Goal: Transaction & Acquisition: Purchase product/service

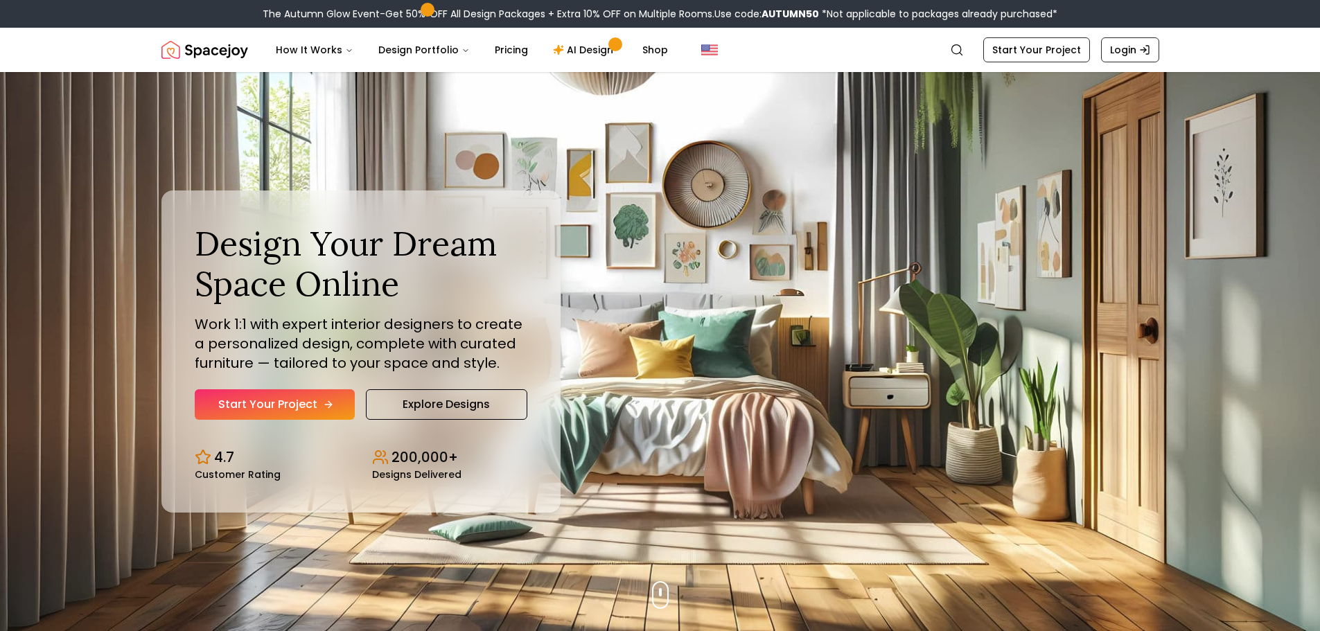
click at [290, 396] on link "Start Your Project" at bounding box center [275, 405] width 160 height 30
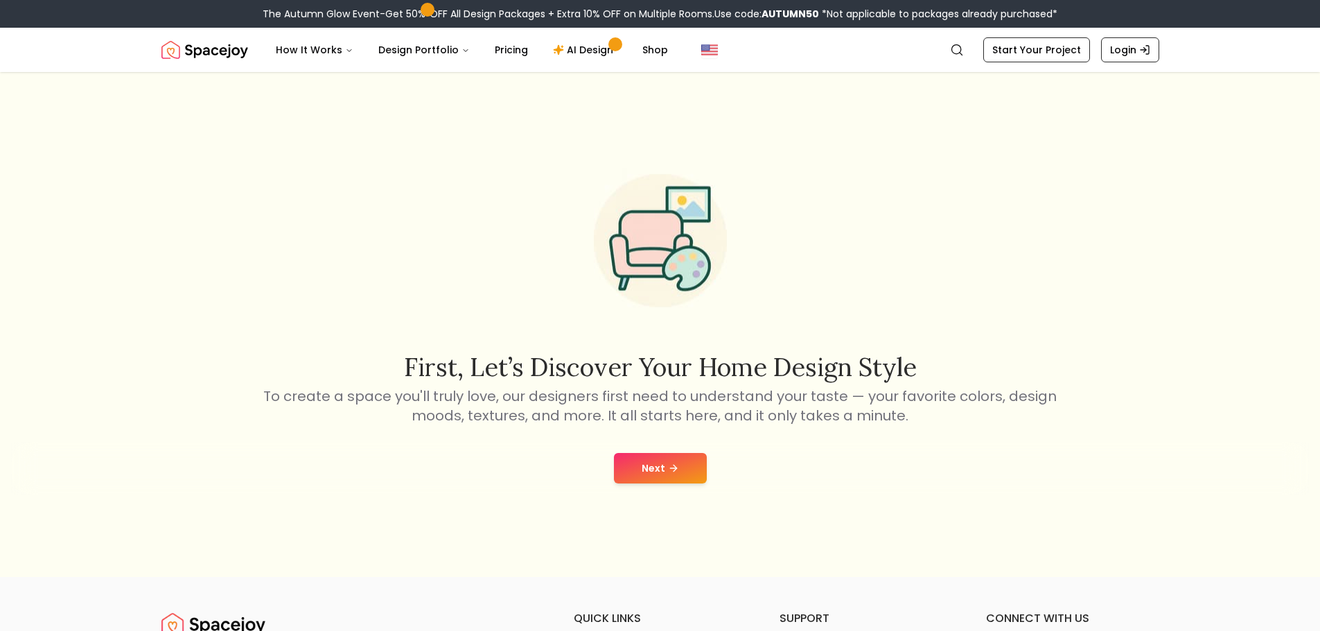
click at [674, 463] on button "Next" at bounding box center [660, 468] width 93 height 30
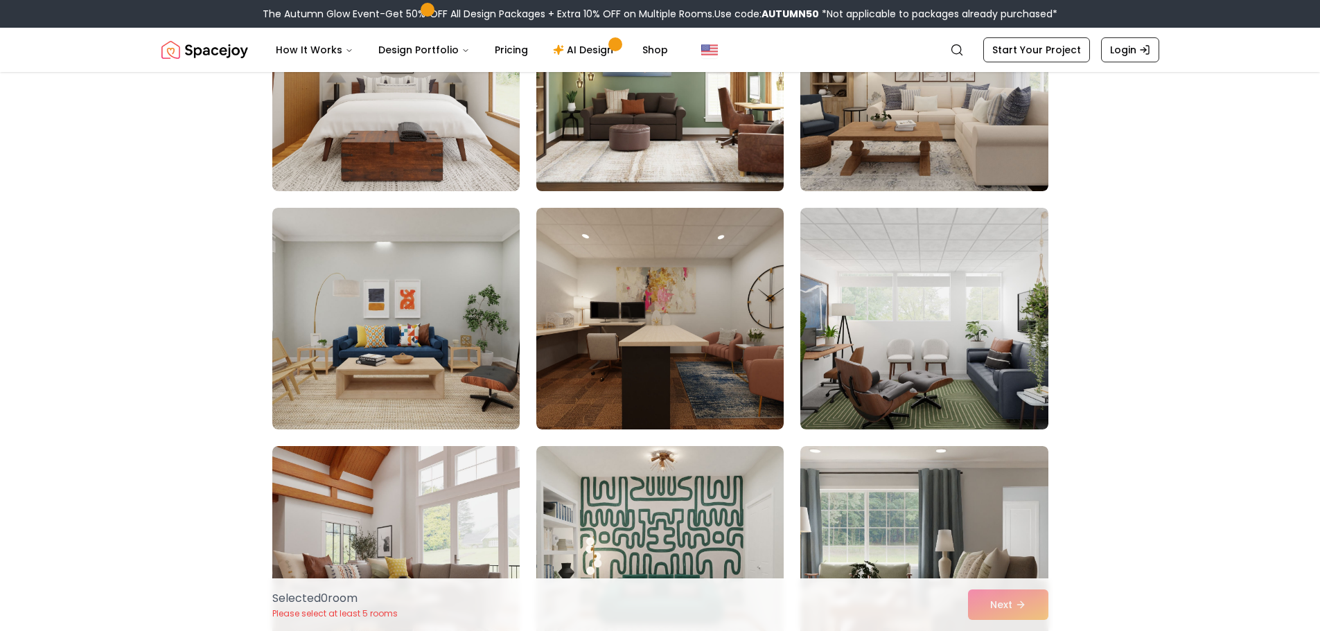
scroll to position [2634, 0]
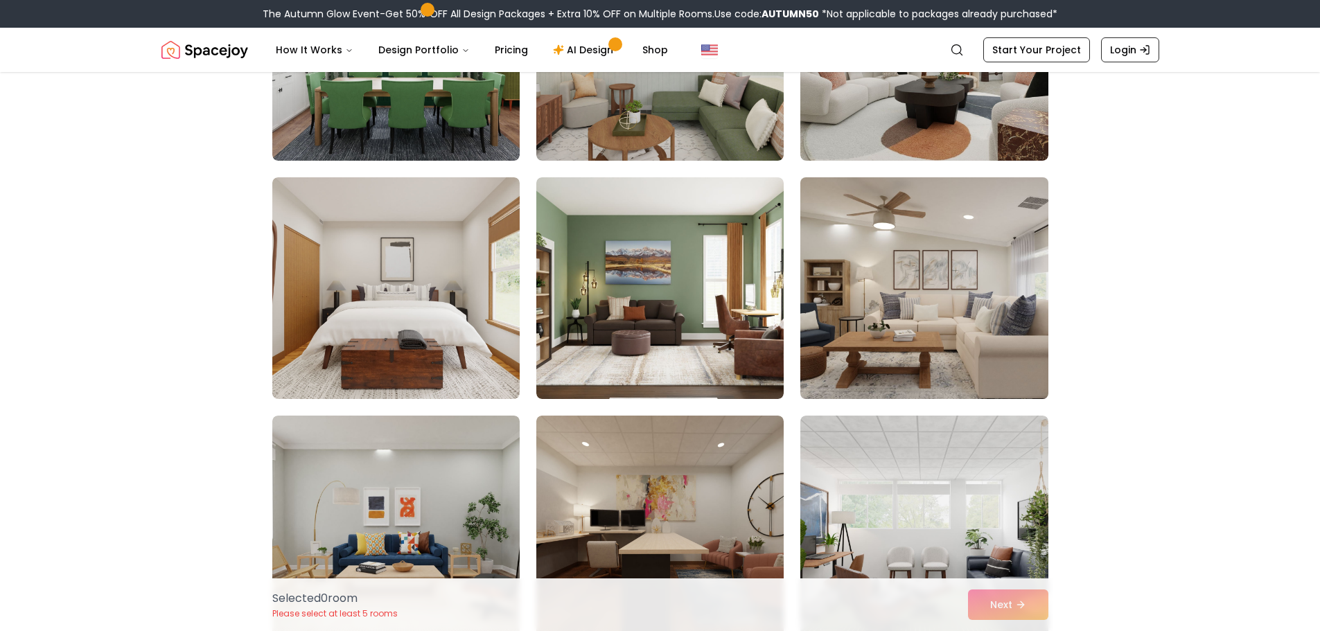
click at [902, 294] on img at bounding box center [924, 288] width 260 height 233
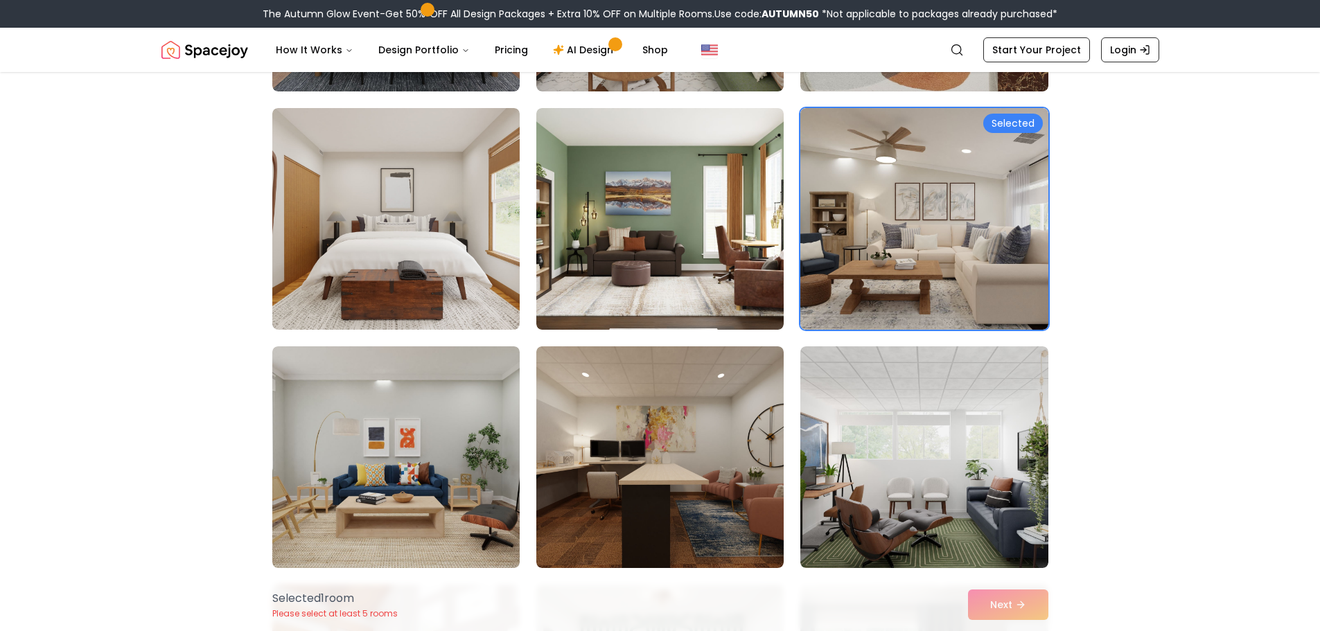
scroll to position [2772, 0]
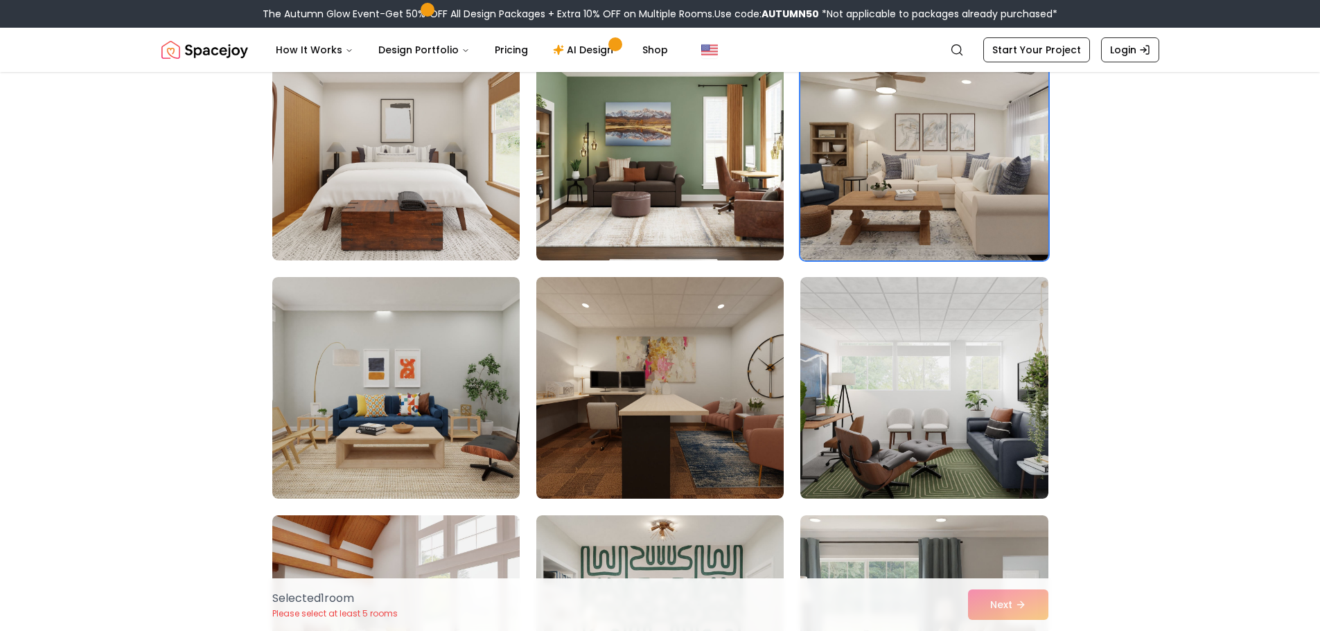
click at [1030, 615] on div "Selected 1 room Please select at least 5 rooms Next" at bounding box center [660, 605] width 798 height 53
click at [999, 605] on div "Selected 1 room Please select at least 5 rooms Next" at bounding box center [660, 605] width 798 height 53
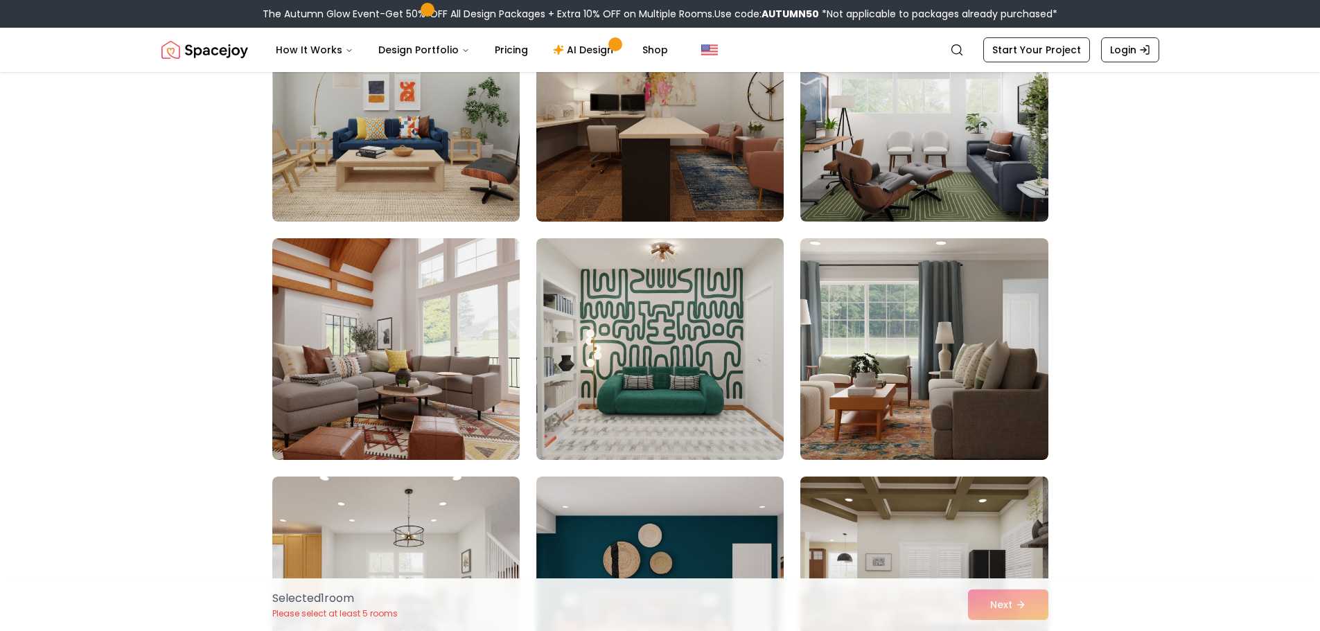
scroll to position [3188, 0]
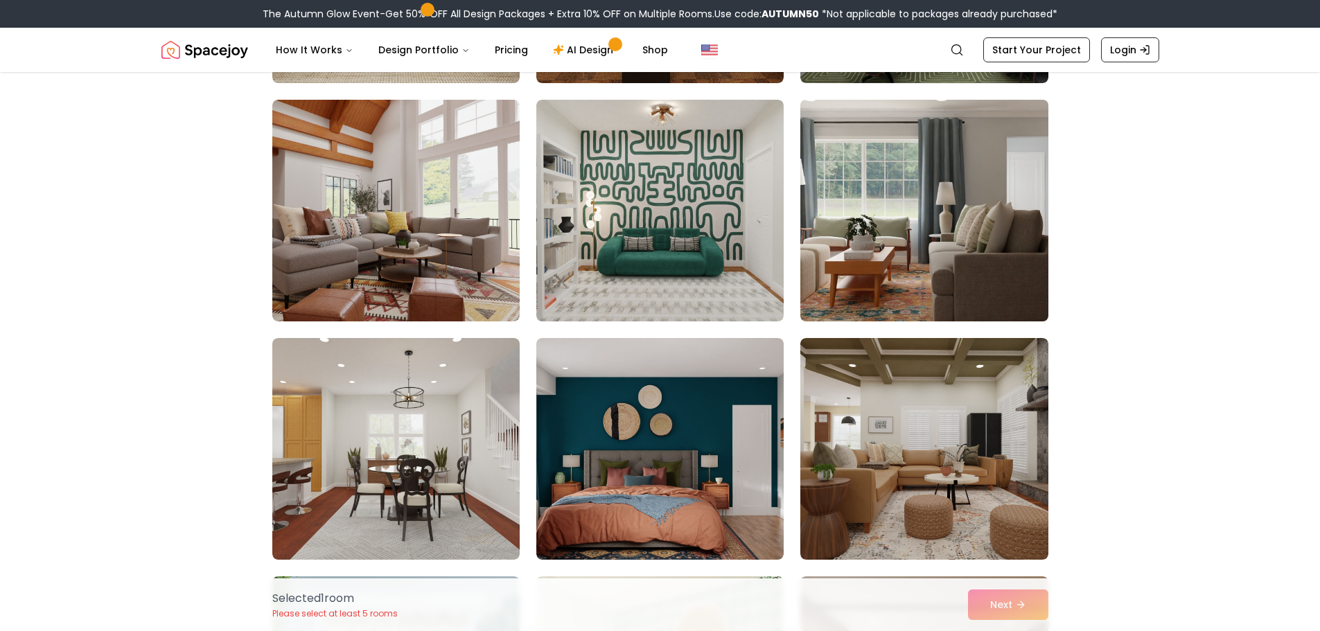
click at [969, 221] on img at bounding box center [924, 210] width 260 height 233
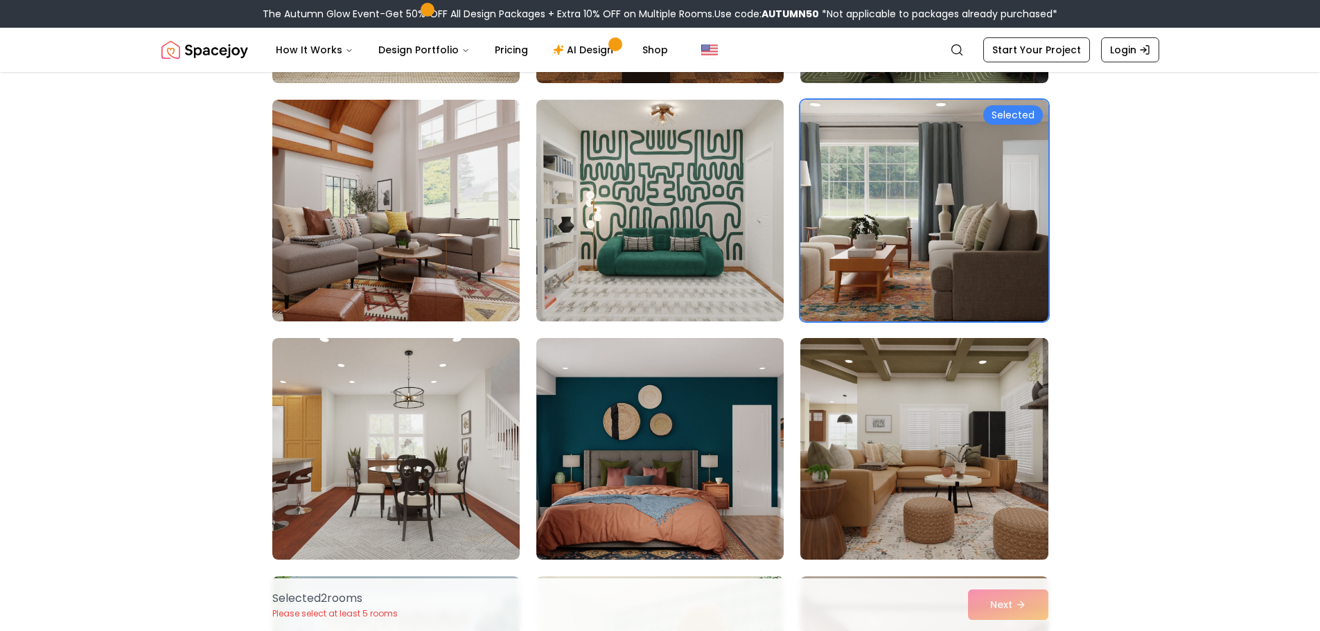
click at [945, 471] on img at bounding box center [924, 449] width 260 height 233
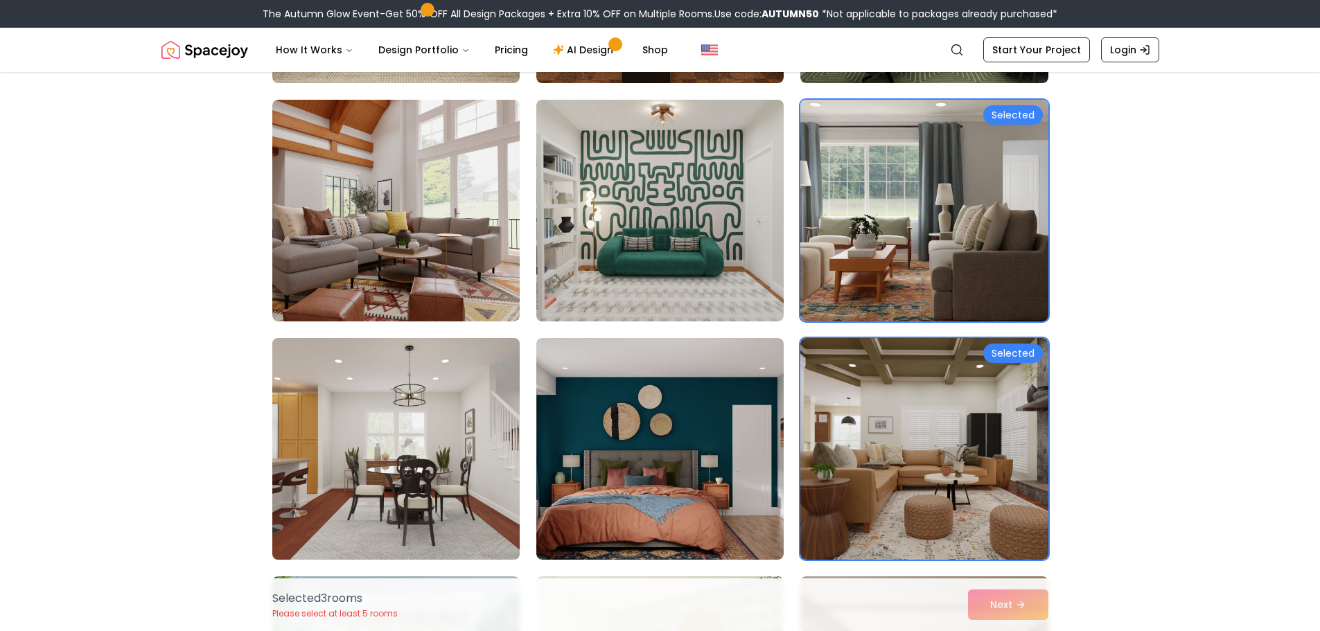
scroll to position [3050, 0]
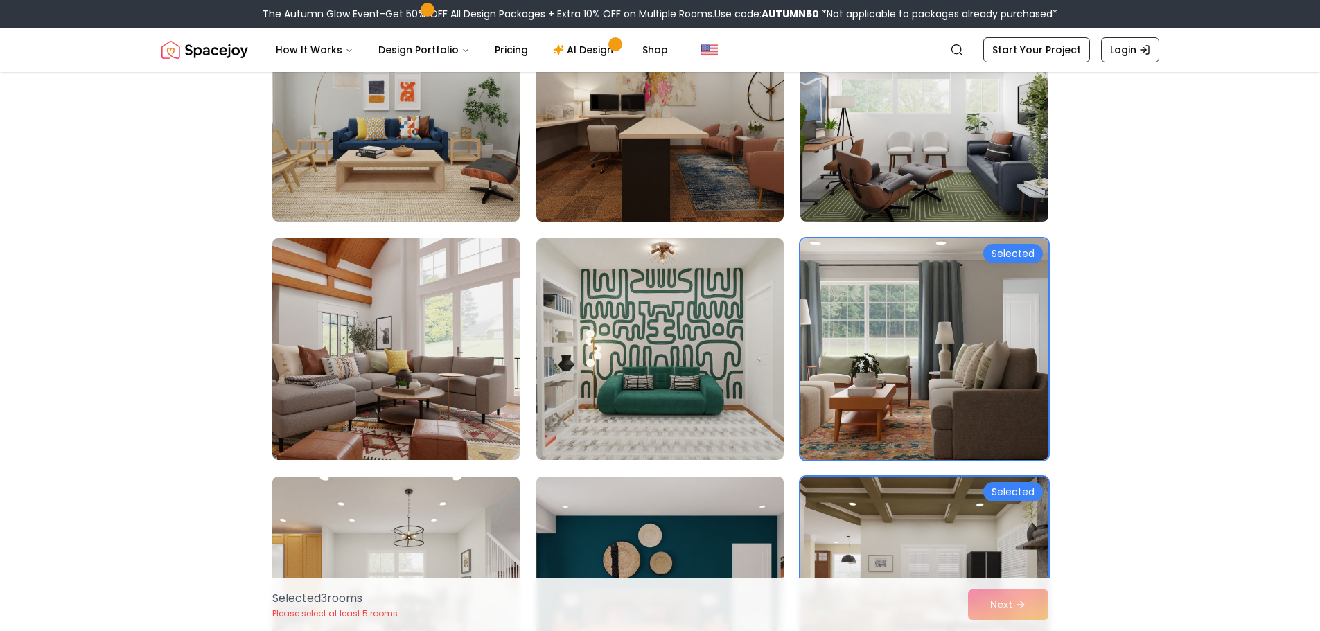
click at [421, 374] on img at bounding box center [396, 349] width 260 height 233
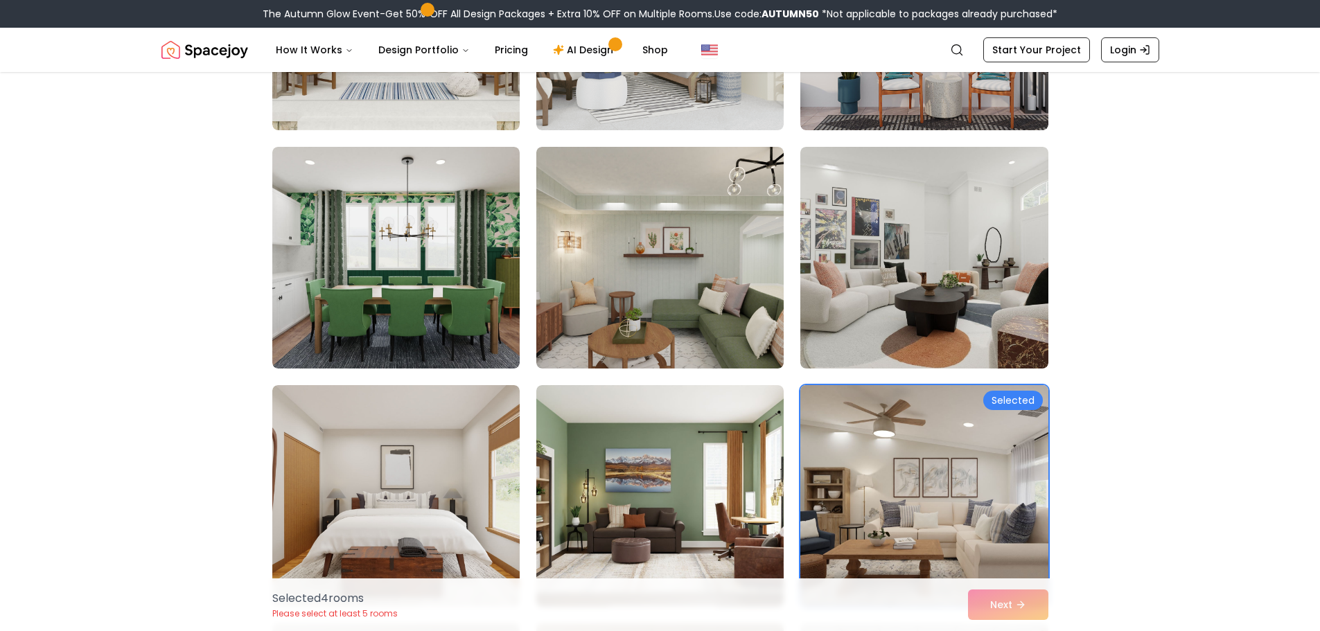
scroll to position [2357, 0]
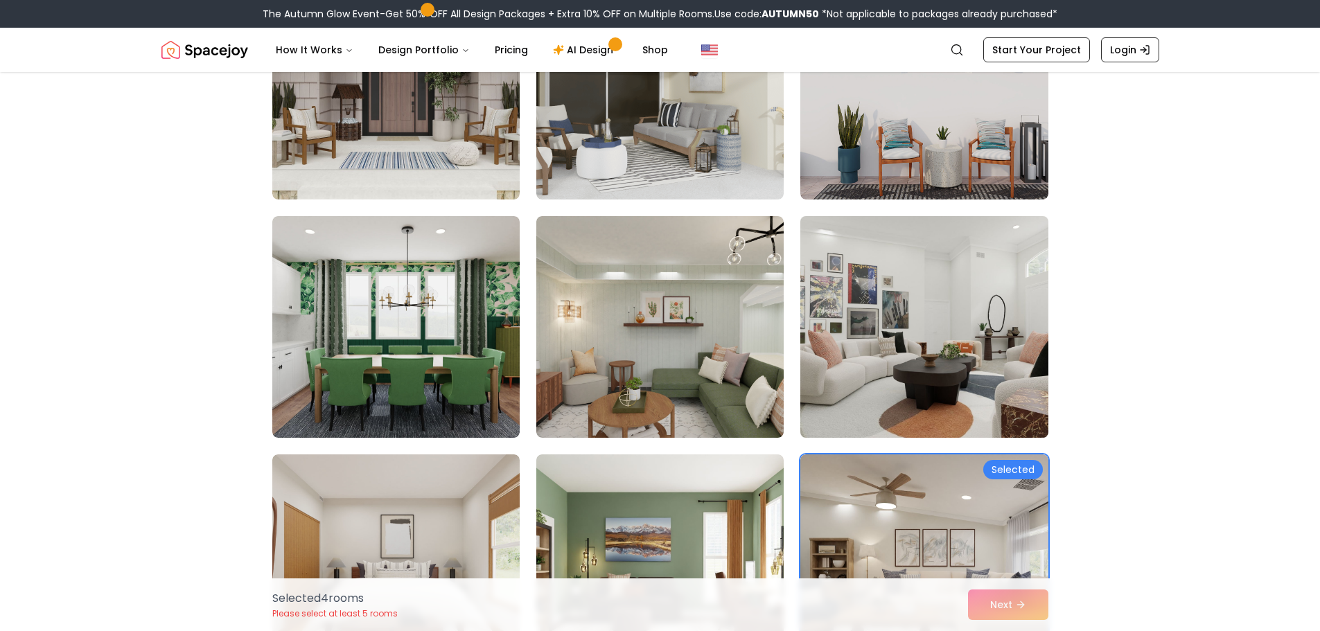
click at [965, 326] on img at bounding box center [924, 327] width 260 height 233
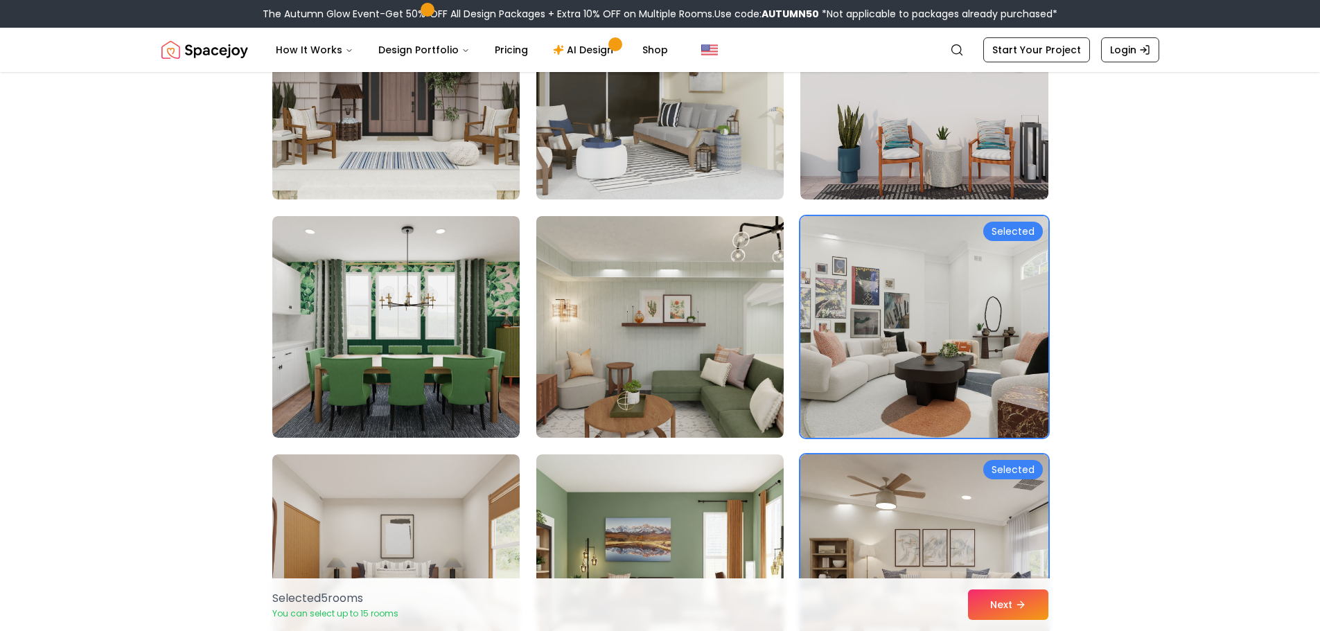
click at [704, 351] on img at bounding box center [660, 327] width 260 height 233
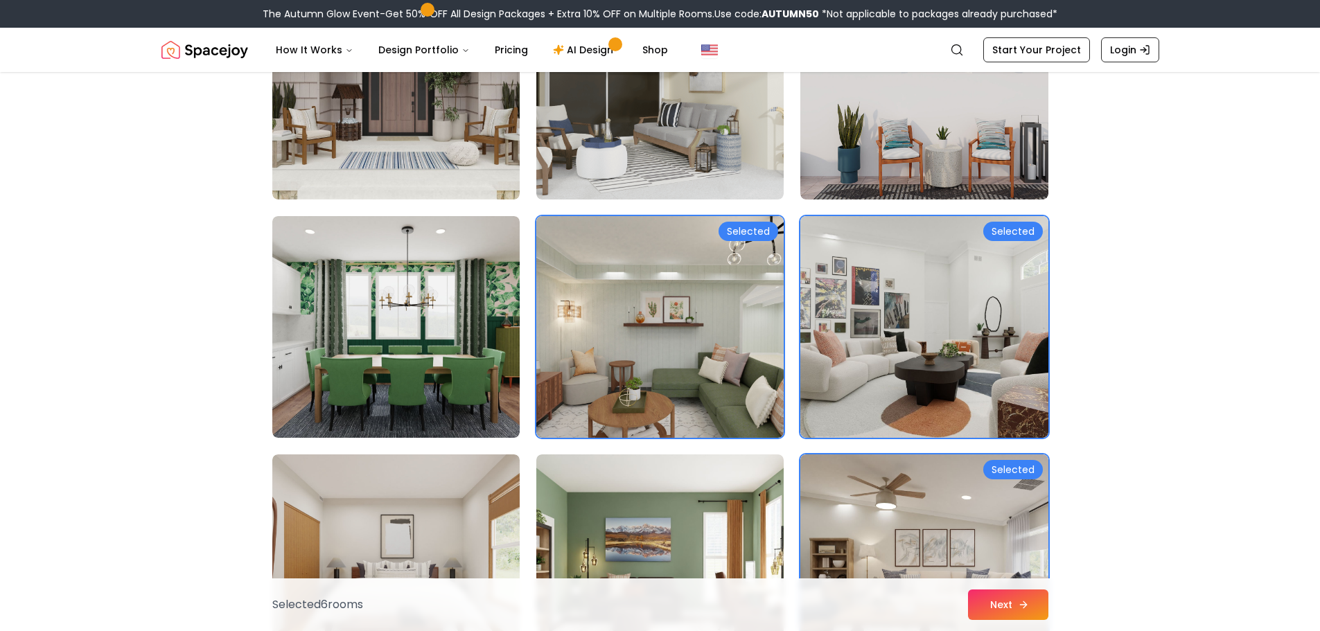
click at [1003, 603] on button "Next" at bounding box center [1008, 605] width 80 height 30
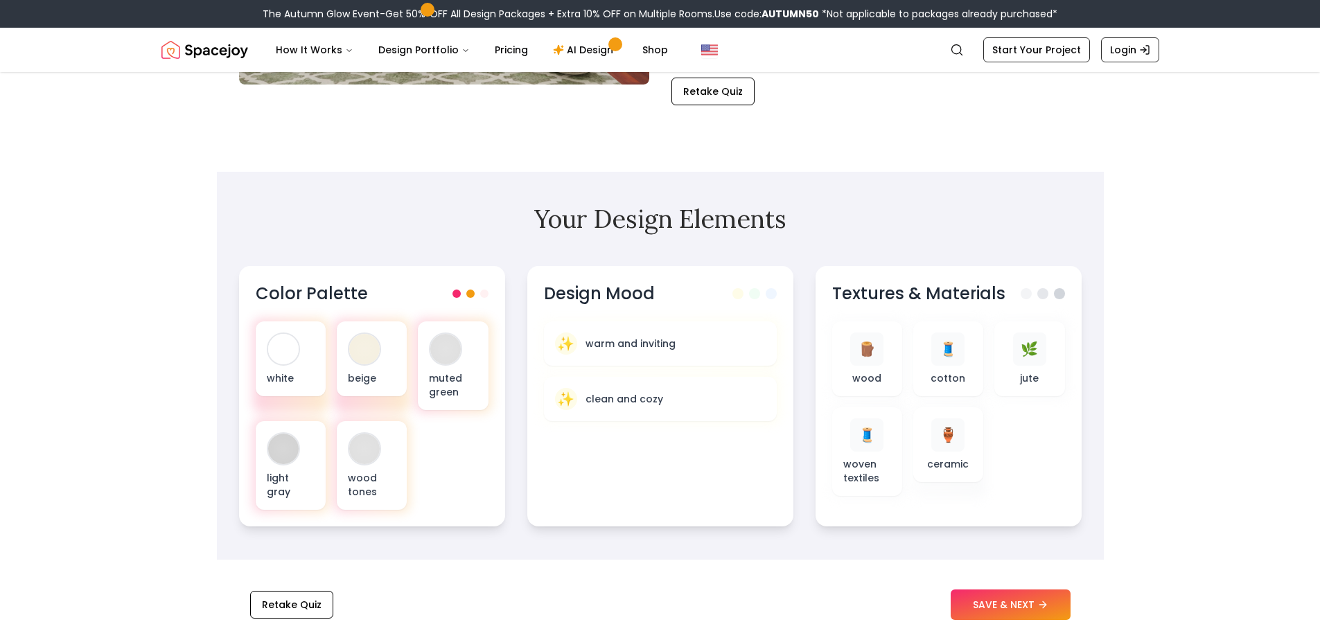
scroll to position [485, 0]
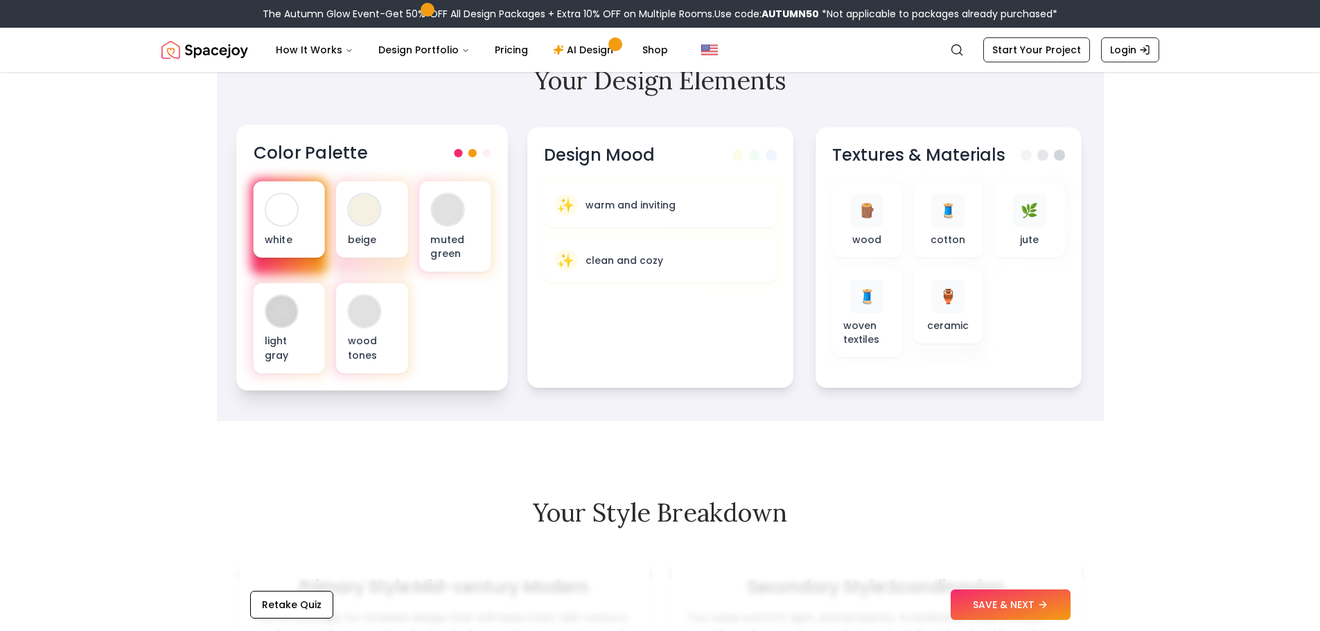
click at [292, 218] on div at bounding box center [281, 209] width 31 height 31
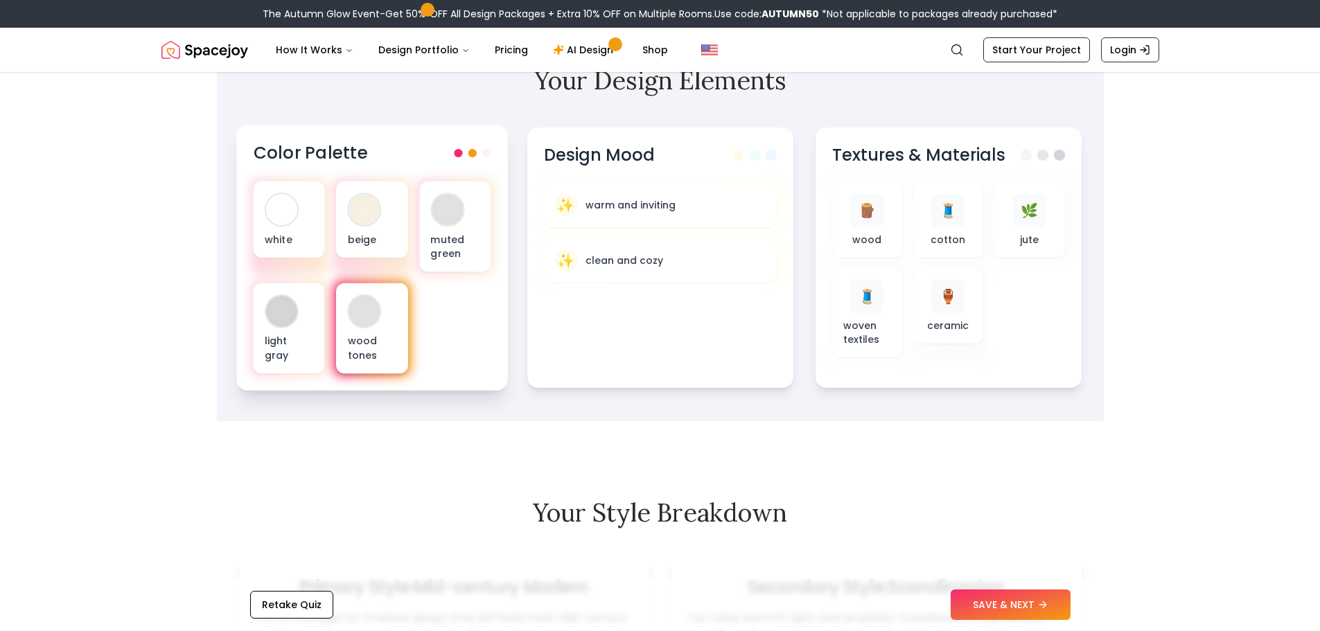
click at [377, 329] on div "wood tones" at bounding box center [371, 328] width 71 height 91
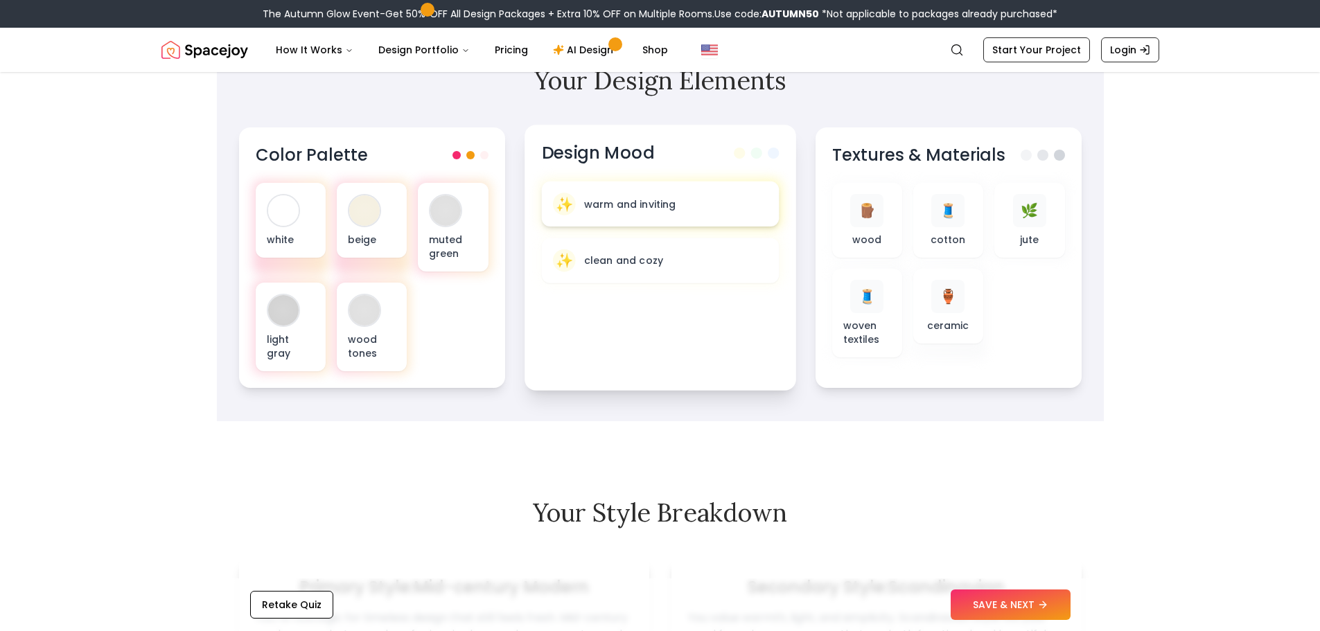
click at [622, 207] on p "warm and inviting" at bounding box center [630, 204] width 92 height 14
click at [877, 227] on div "🪵" at bounding box center [865, 210] width 34 height 34
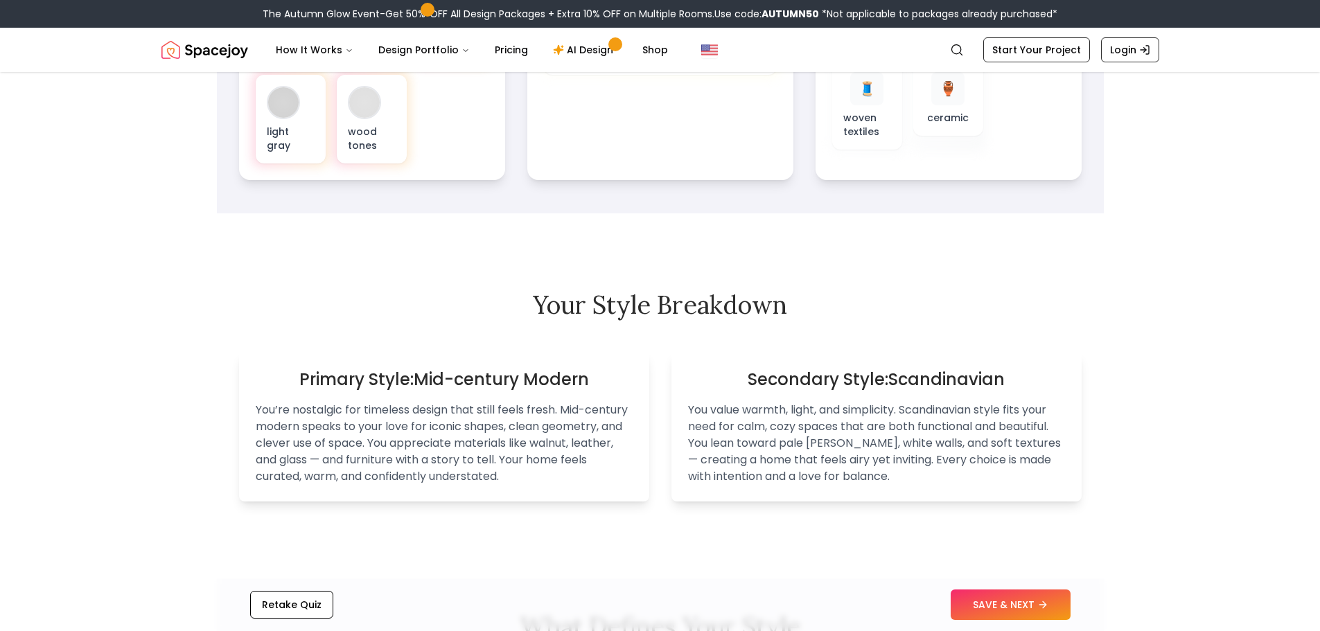
scroll to position [762, 0]
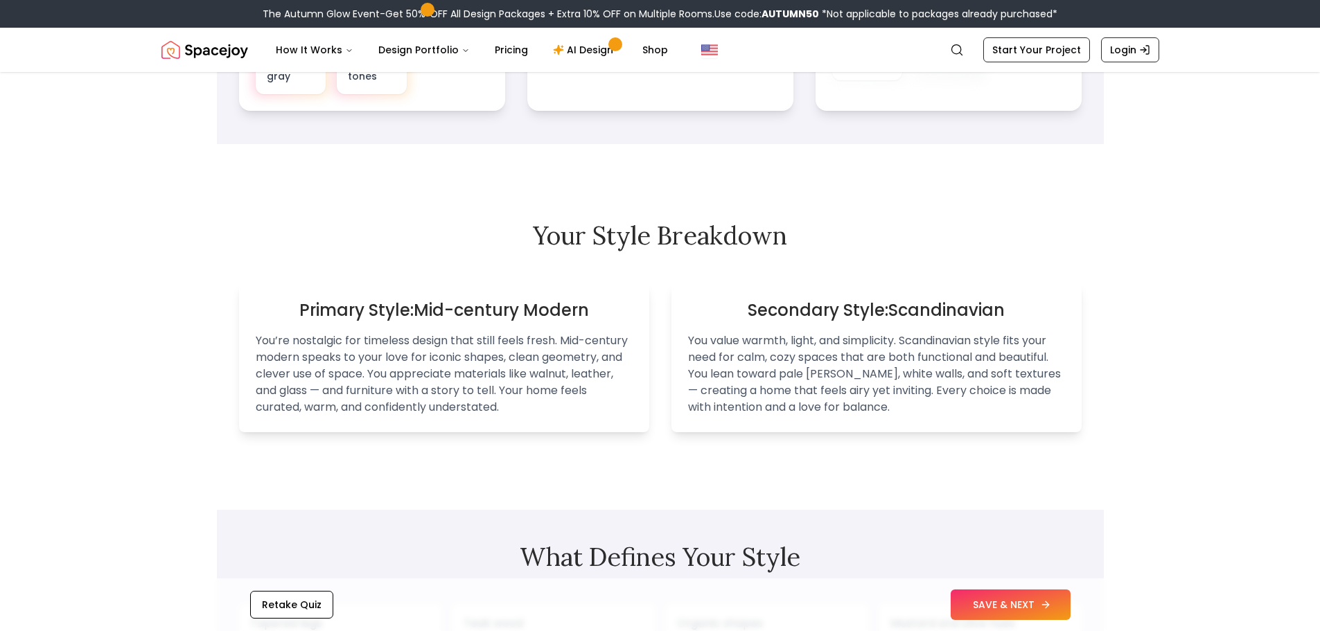
click at [1013, 602] on button "SAVE & NEXT" at bounding box center [1011, 605] width 120 height 30
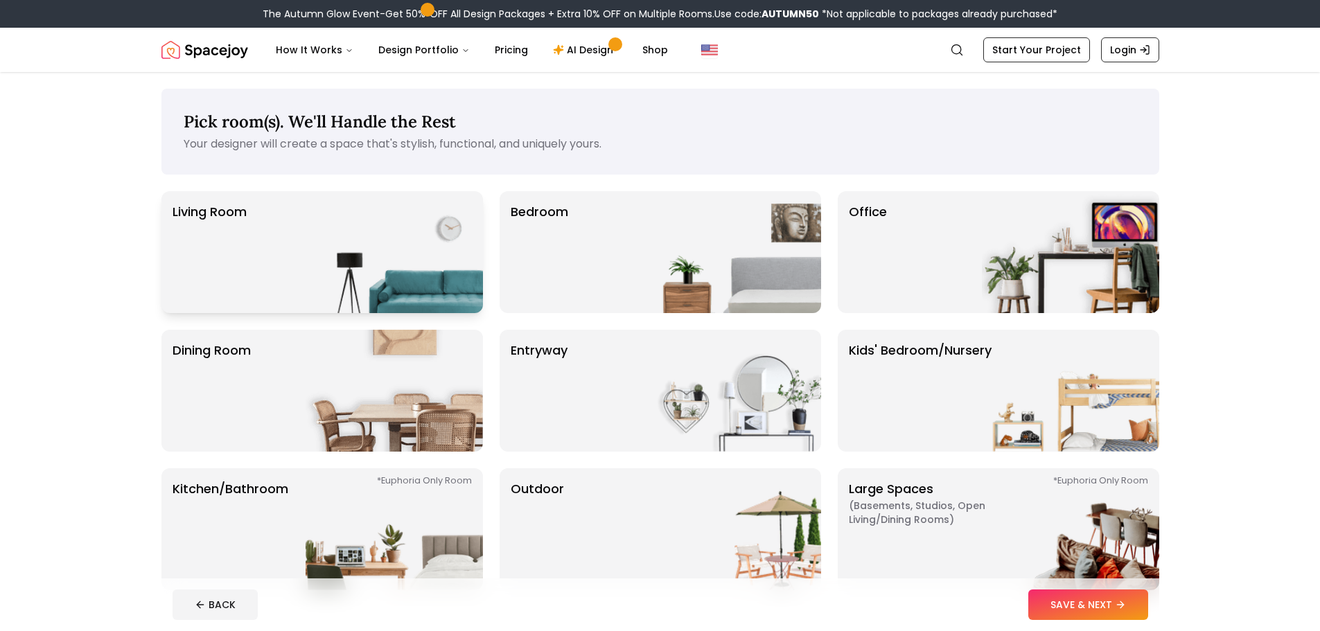
click at [234, 228] on p "Living Room" at bounding box center [210, 252] width 74 height 100
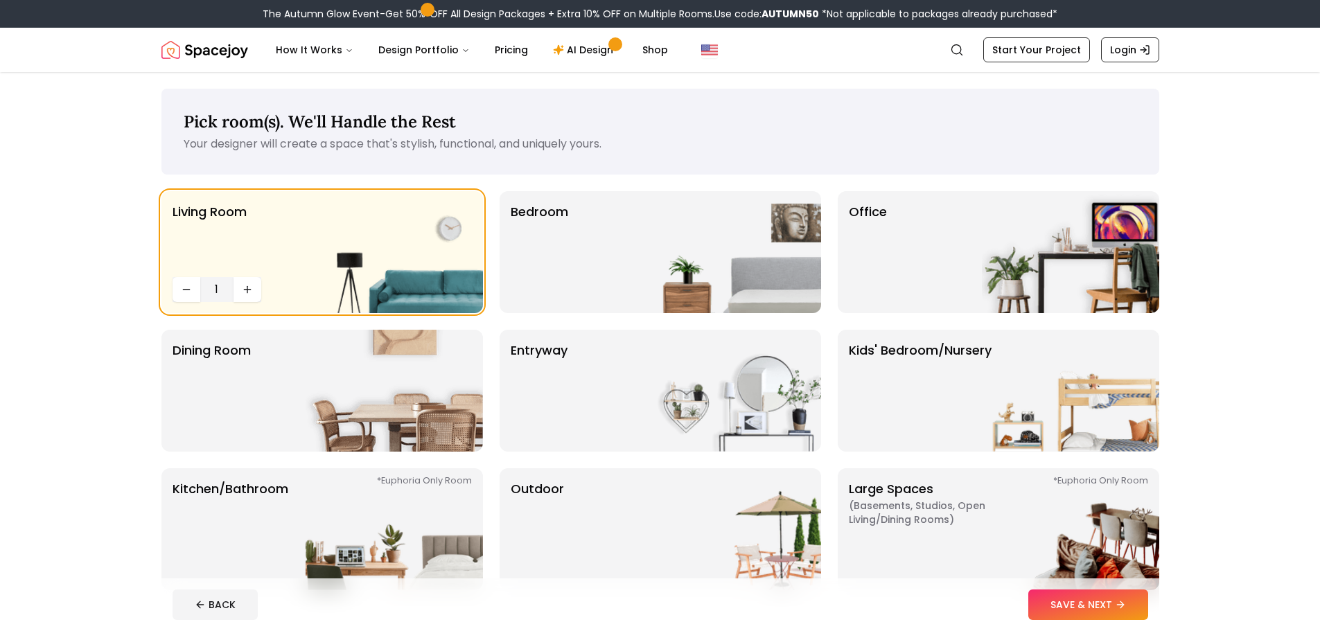
click at [1076, 604] on button "SAVE & NEXT" at bounding box center [1089, 605] width 120 height 30
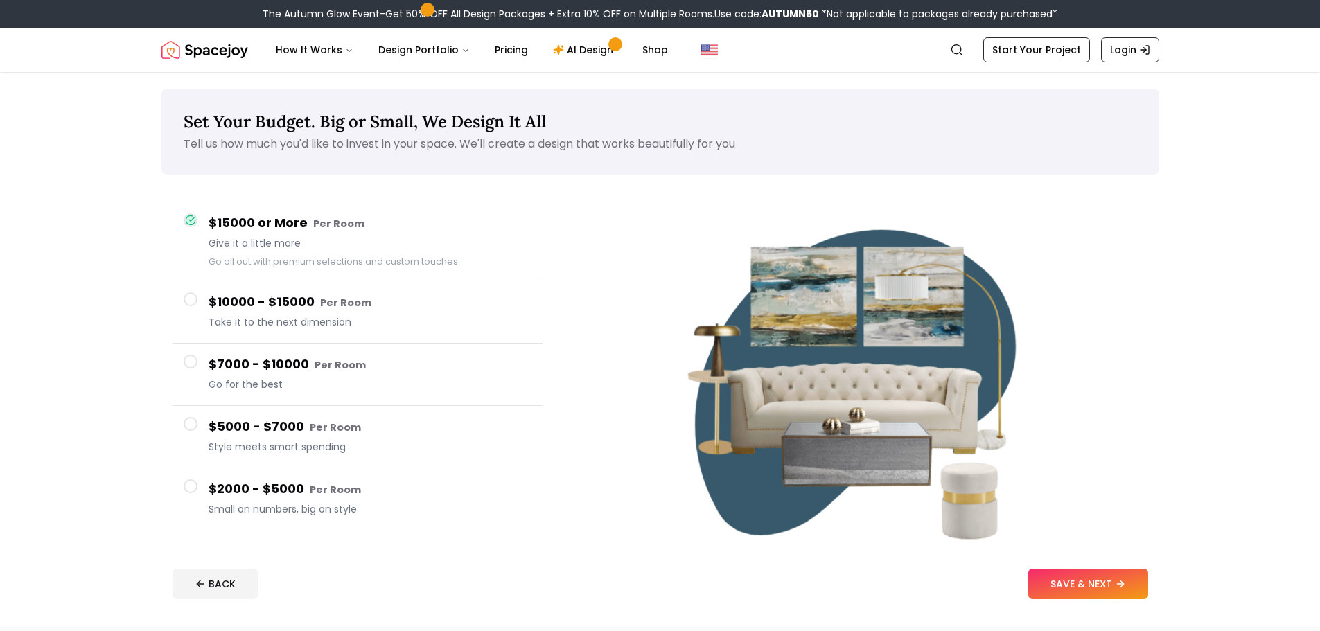
click at [191, 484] on span at bounding box center [191, 487] width 14 height 14
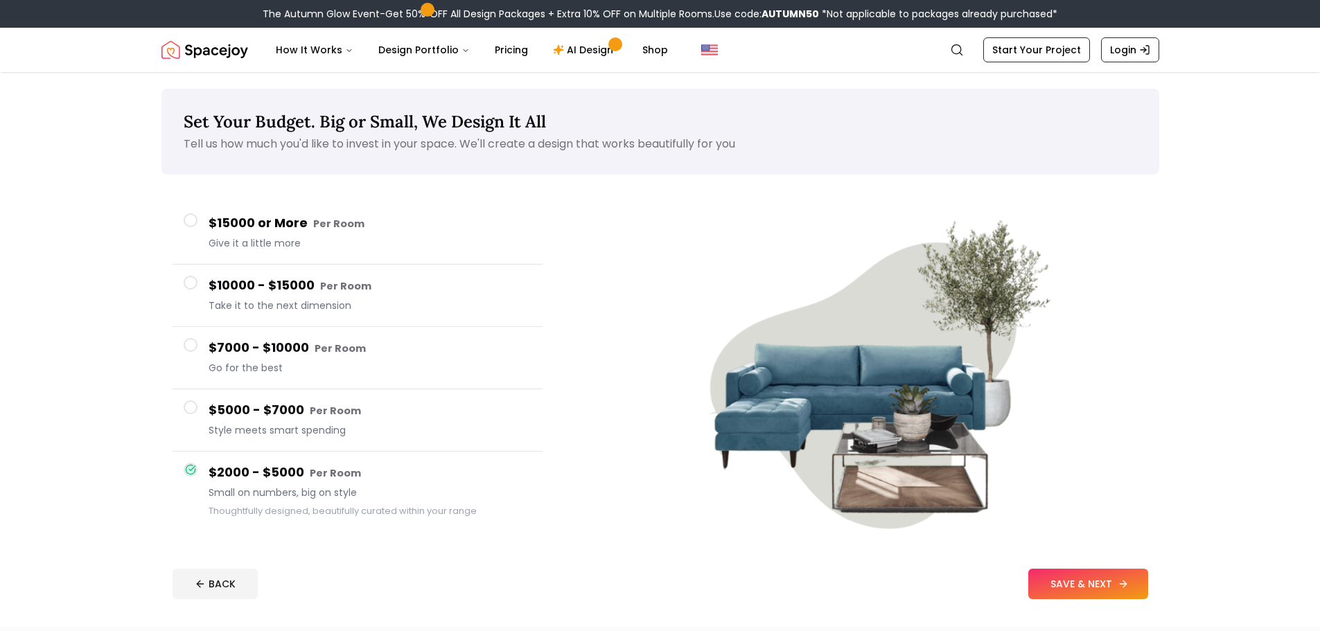
click at [1096, 587] on button "SAVE & NEXT" at bounding box center [1089, 584] width 120 height 30
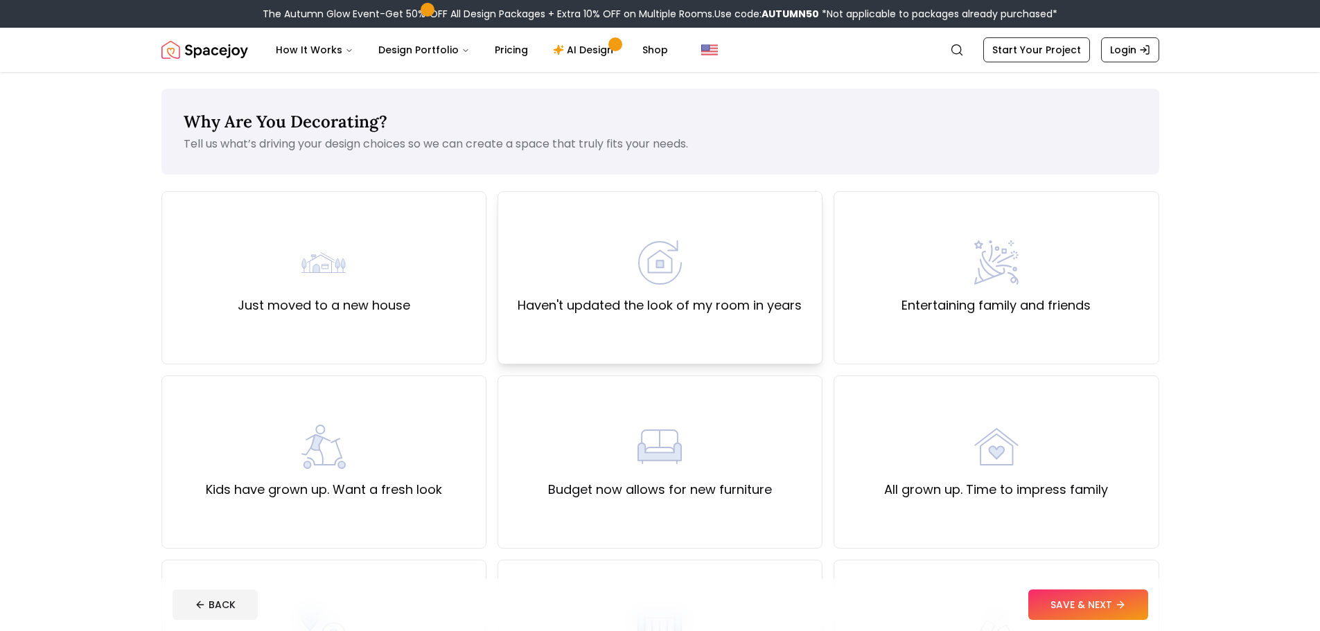
click at [639, 285] on div "Haven't updated the look of my room in years" at bounding box center [660, 278] width 284 height 75
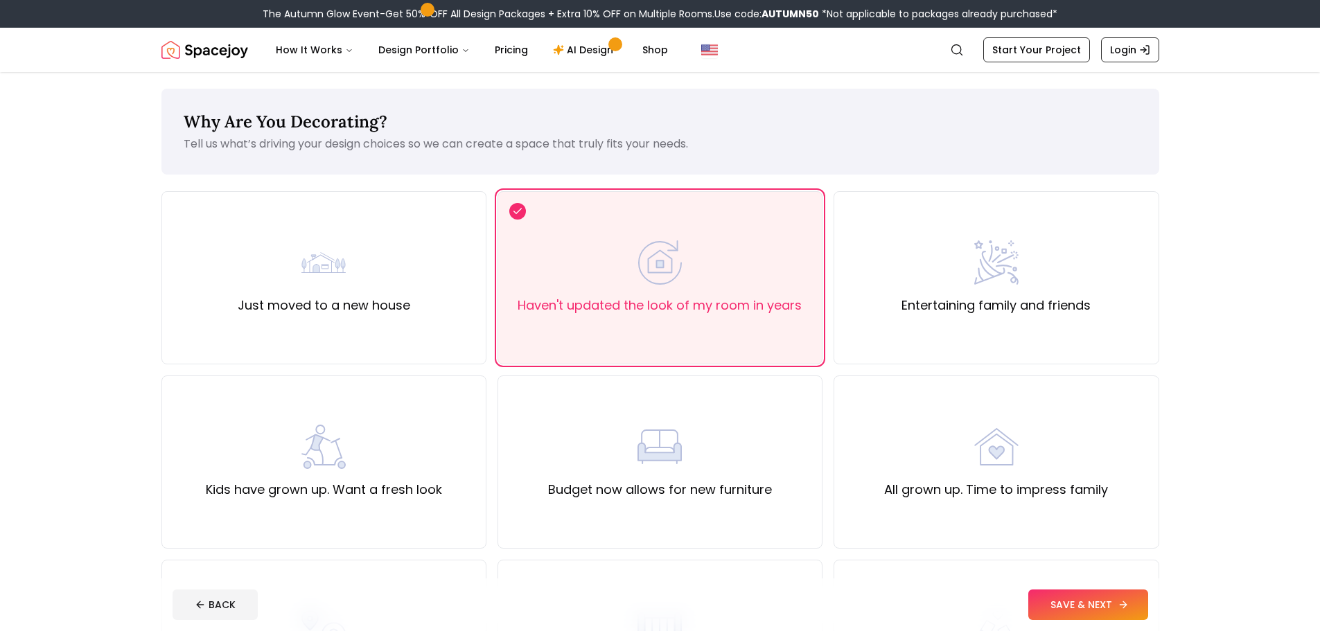
click at [1081, 604] on button "SAVE & NEXT" at bounding box center [1089, 605] width 120 height 30
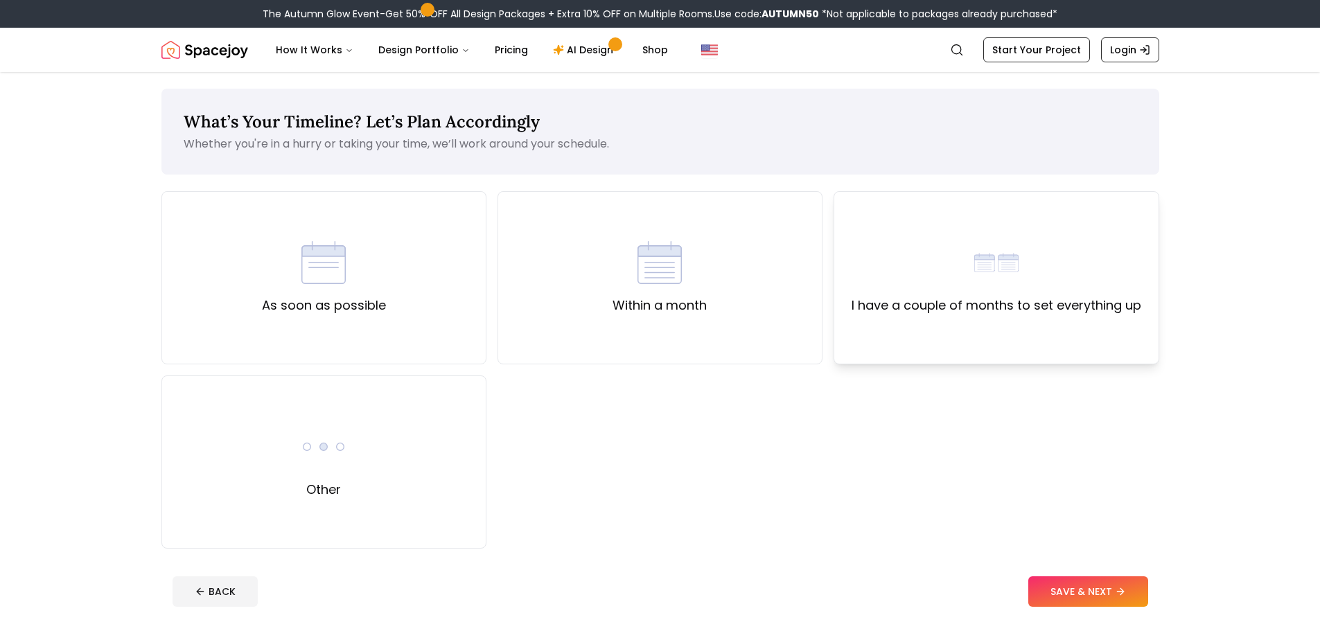
click at [959, 306] on label "I have a couple of months to set everything up" at bounding box center [997, 305] width 290 height 19
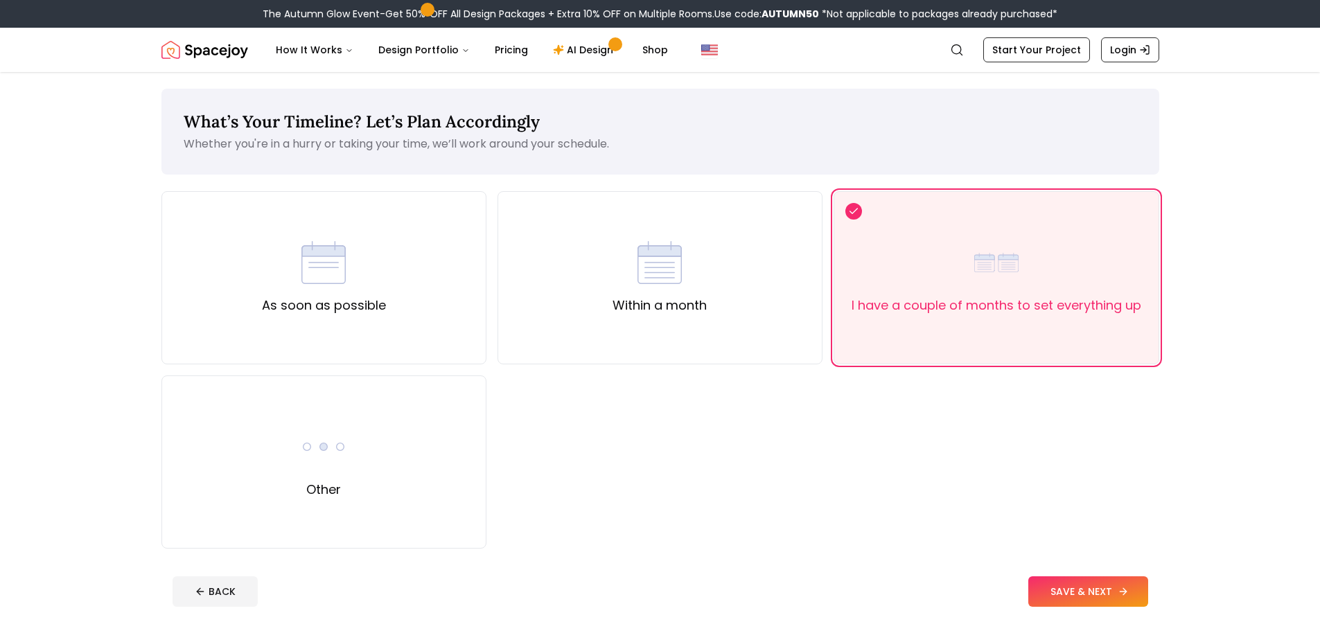
click at [1050, 594] on button "SAVE & NEXT" at bounding box center [1089, 592] width 120 height 30
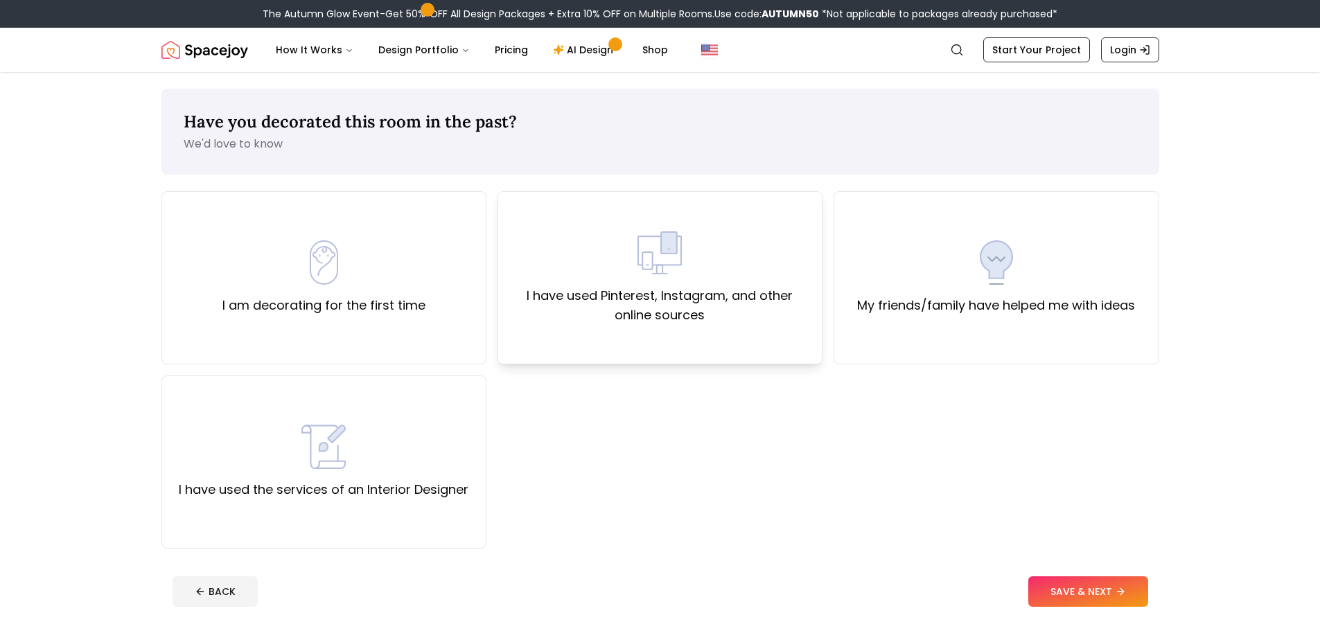
drag, startPoint x: 679, startPoint y: 324, endPoint x: 686, endPoint y: 311, distance: 14.9
click at [679, 324] on label "I have used Pinterest, Instagram, and other online sources" at bounding box center [660, 305] width 302 height 39
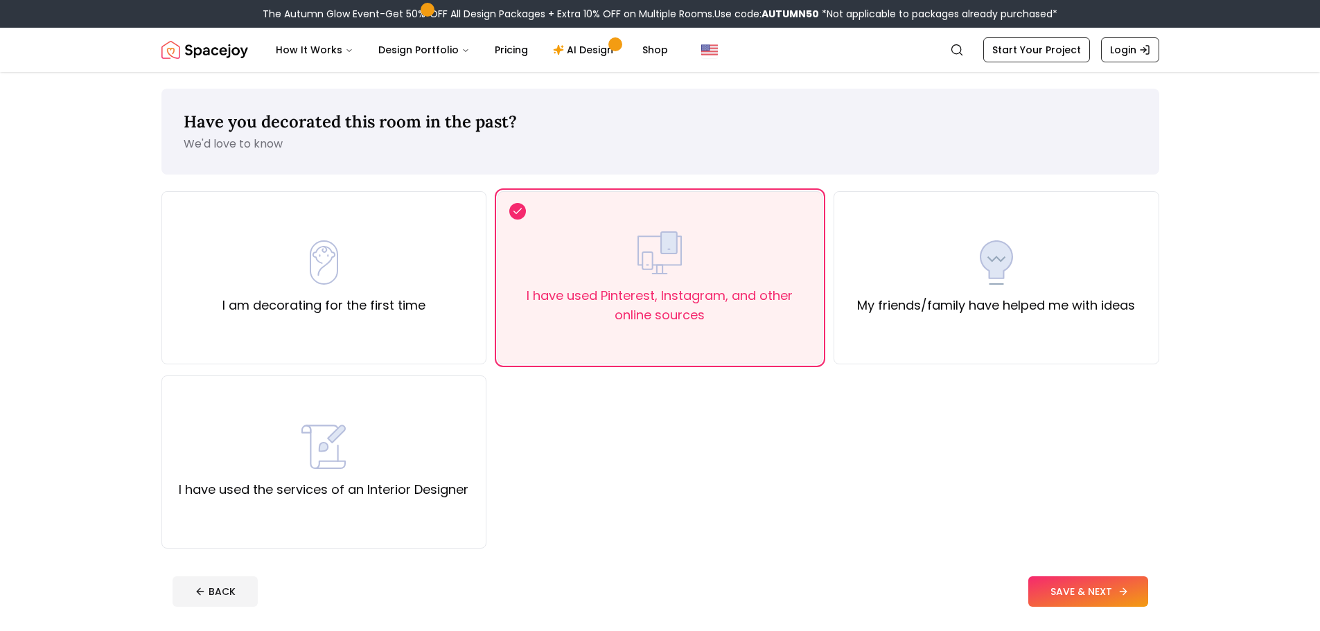
click at [1079, 599] on button "SAVE & NEXT" at bounding box center [1089, 592] width 120 height 30
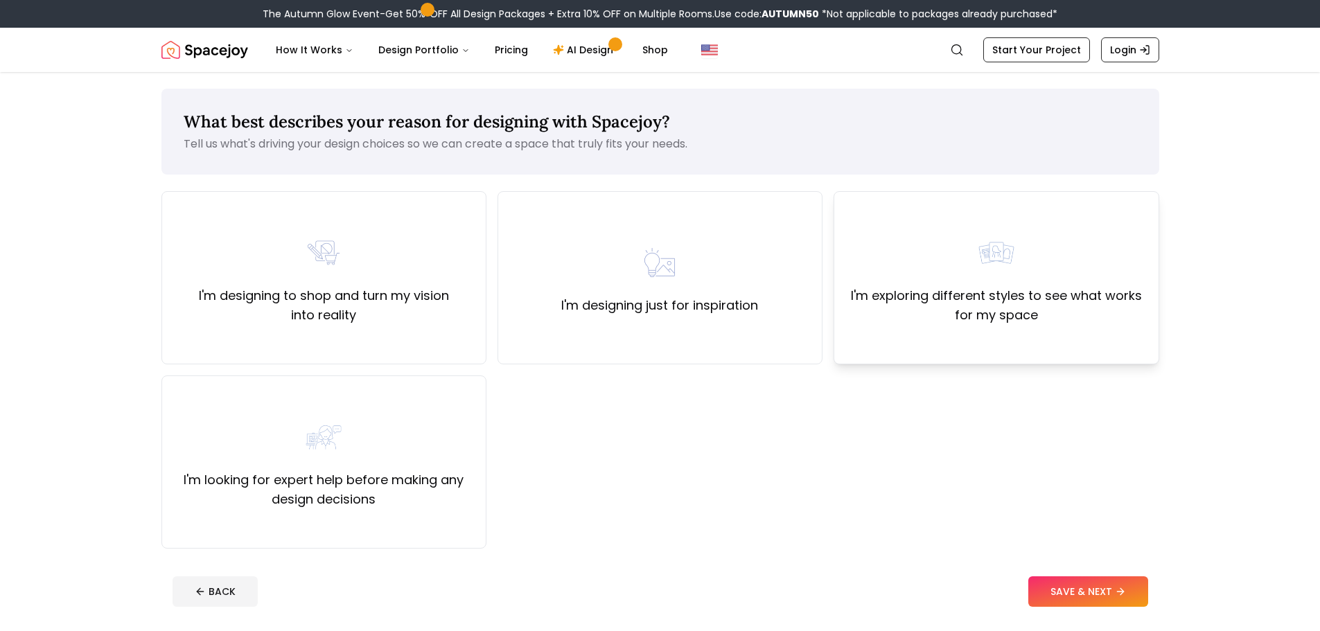
click at [967, 309] on label "I'm exploring different styles to see what works for my space" at bounding box center [997, 305] width 302 height 39
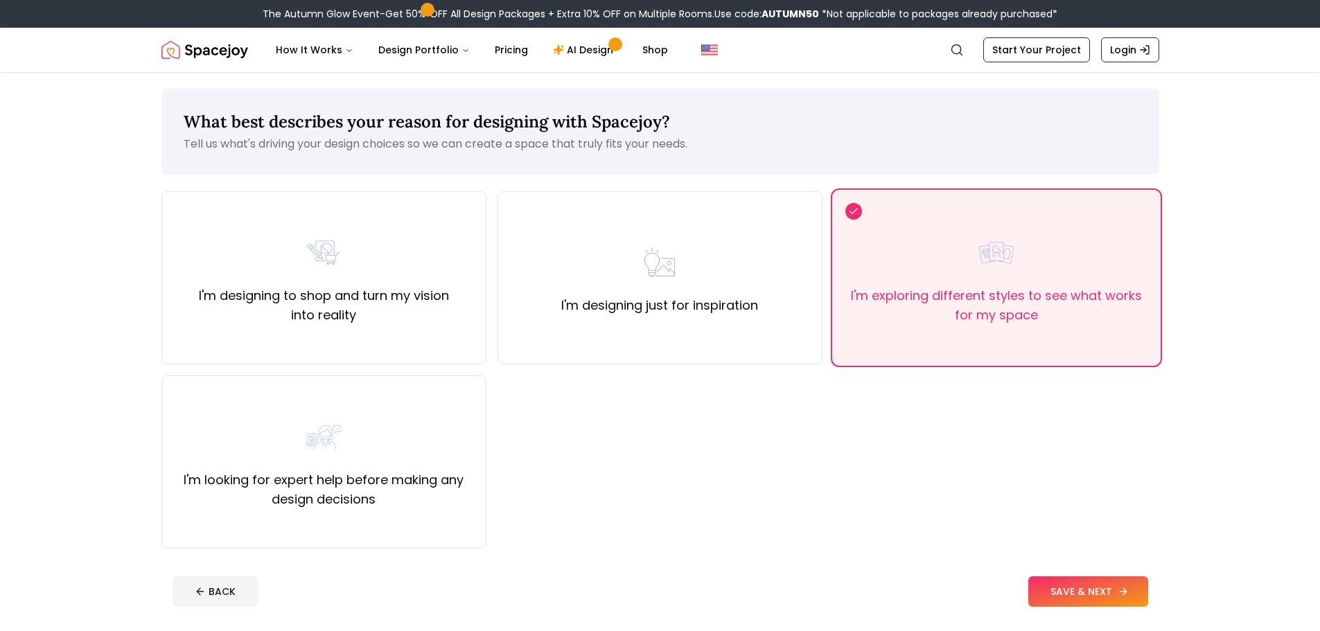
click at [1094, 585] on button "SAVE & NEXT" at bounding box center [1089, 592] width 120 height 30
